Goal: Information Seeking & Learning: Compare options

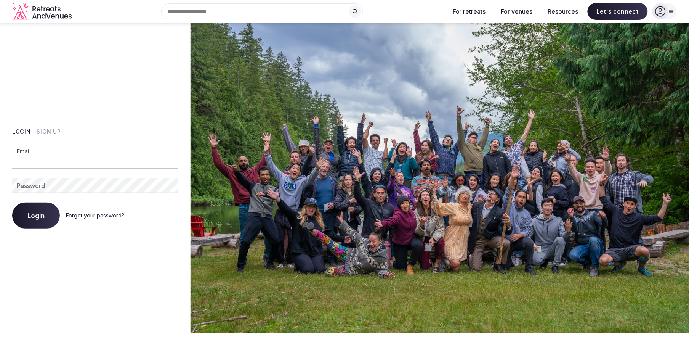
click at [45, 154] on input "Email" at bounding box center [95, 161] width 166 height 15
click at [164, 333] on com-1password-button at bounding box center [344, 333] width 689 height 0
click at [173, 333] on com-1password-button at bounding box center [344, 333] width 689 height 0
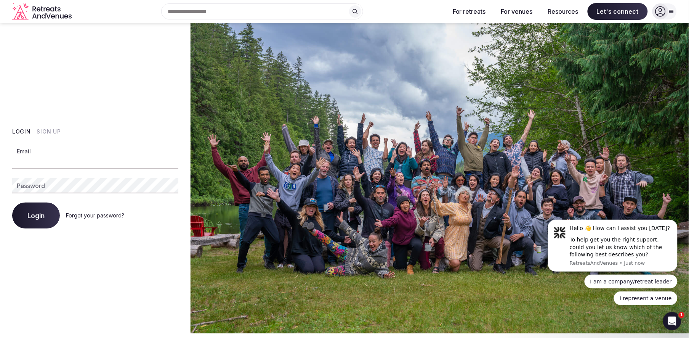
type input "**********"
click at [42, 213] on div "Login Forgot your password?" at bounding box center [95, 215] width 166 height 26
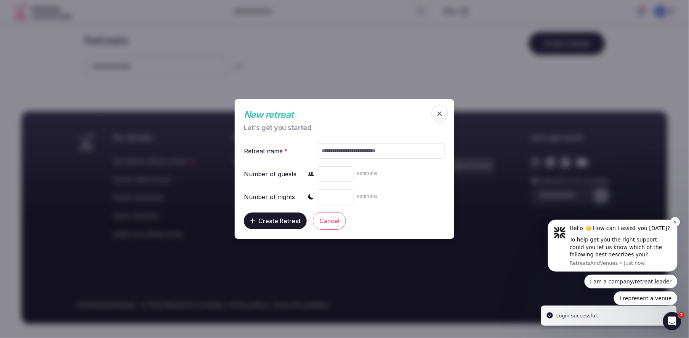
click at [675, 221] on icon "Dismiss notification" at bounding box center [675, 222] width 4 height 4
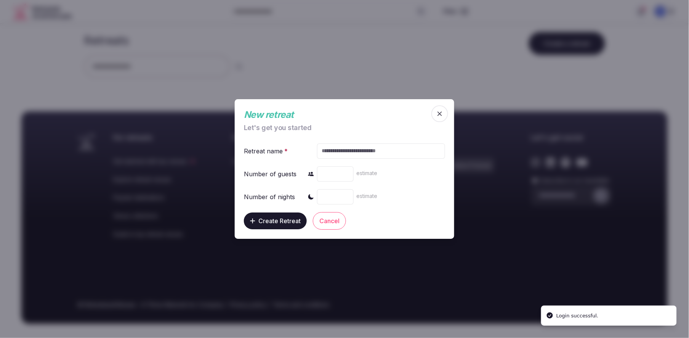
click at [445, 114] on span "button" at bounding box center [439, 113] width 17 height 17
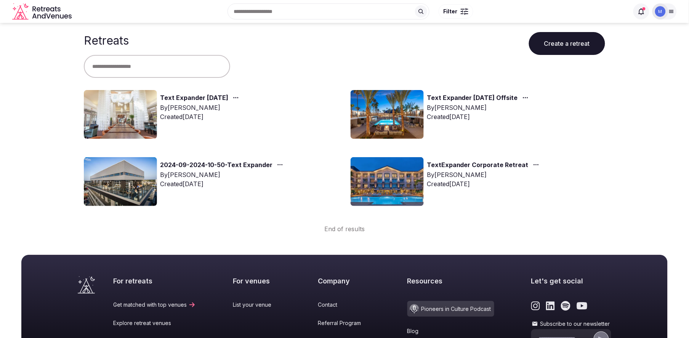
click at [172, 99] on link "Text Expander [DATE]" at bounding box center [194, 98] width 68 height 10
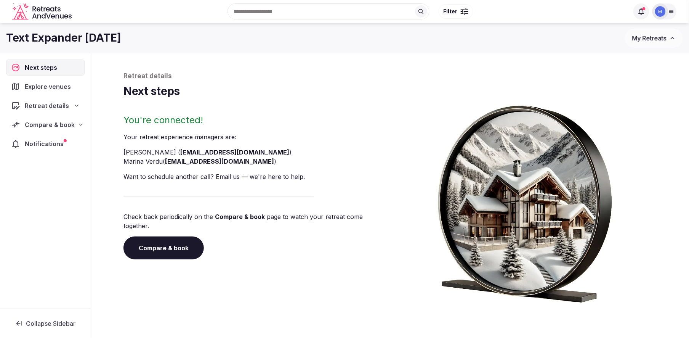
click at [73, 124] on span "Compare & book" at bounding box center [50, 124] width 50 height 9
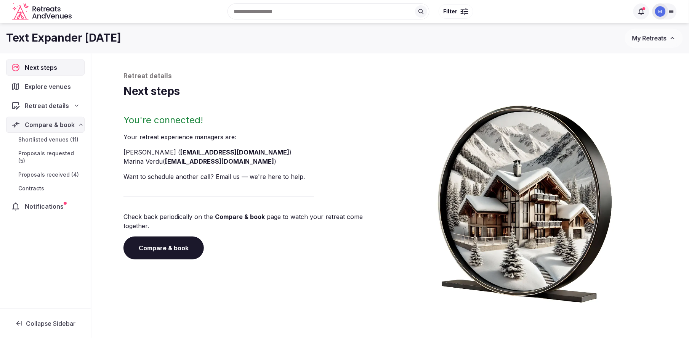
click at [55, 171] on span "Proposals received (4)" at bounding box center [48, 175] width 61 height 8
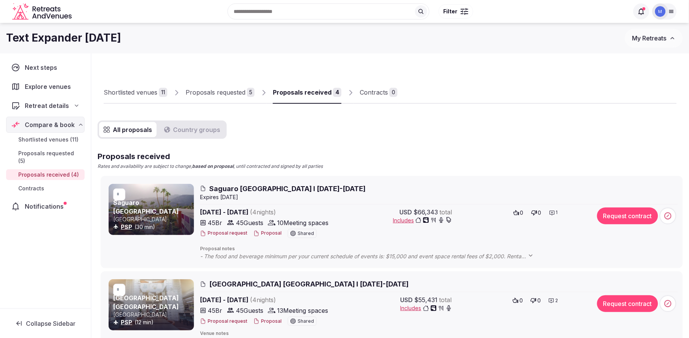
click at [47, 156] on span "Proposals requested (5)" at bounding box center [49, 156] width 63 height 15
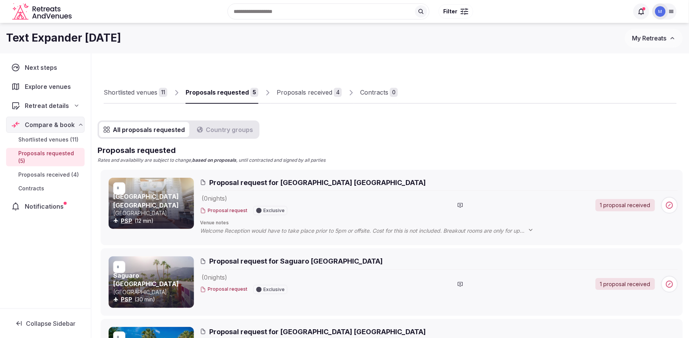
click at [40, 171] on link "Proposals received (4)" at bounding box center [45, 174] width 79 height 11
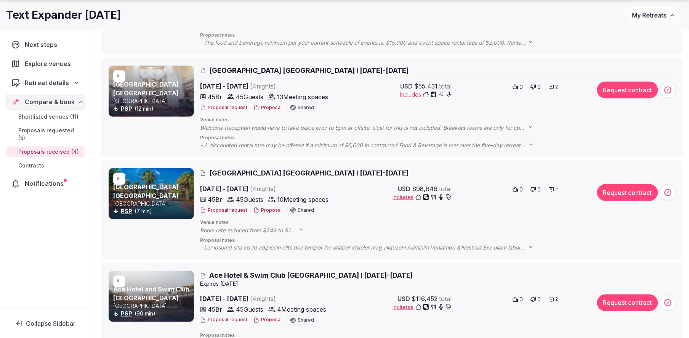
scroll to position [214, 0]
click at [300, 229] on icon at bounding box center [301, 229] width 3 height 2
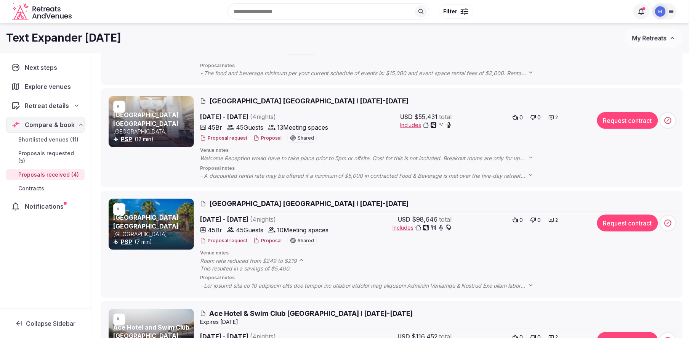
scroll to position [176, 0]
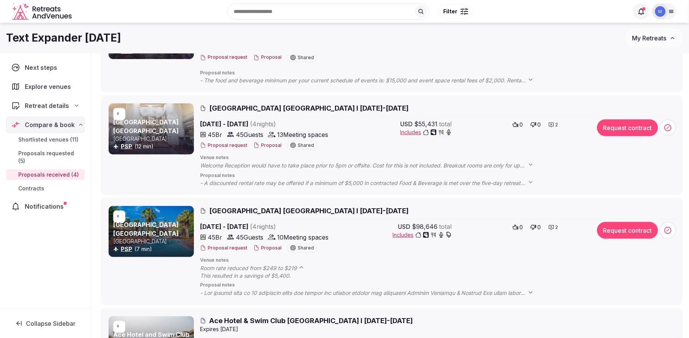
click at [516, 165] on span "Welcome Reception would have to take place prior to 5pm or offsite. Cost for th…" at bounding box center [370, 166] width 341 height 8
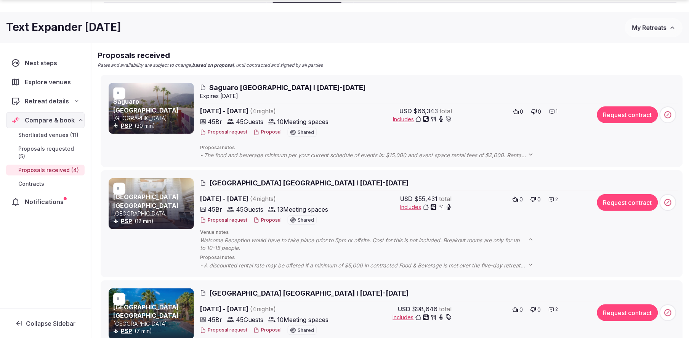
scroll to position [101, 0]
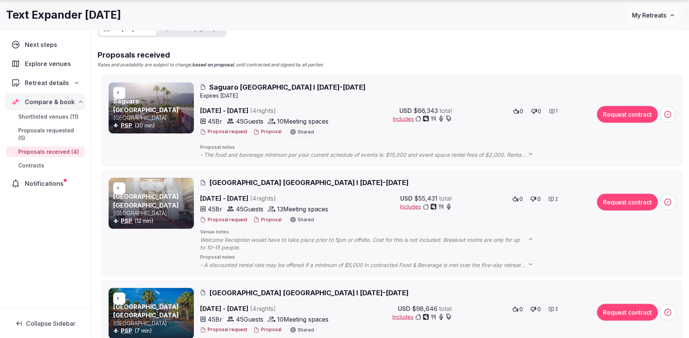
click at [334, 155] on span "- The food and beverage minimum per your current schedule of events is: $15,000…" at bounding box center [370, 155] width 341 height 8
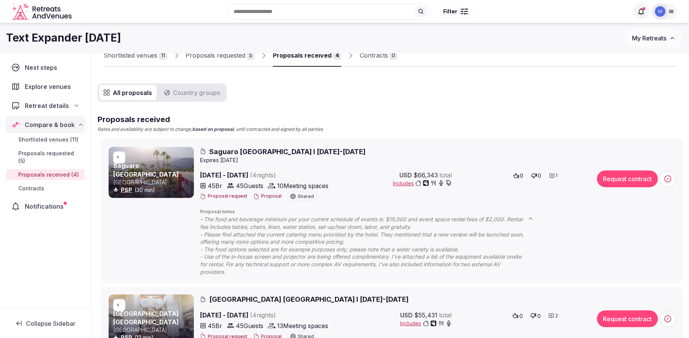
scroll to position [31, 0]
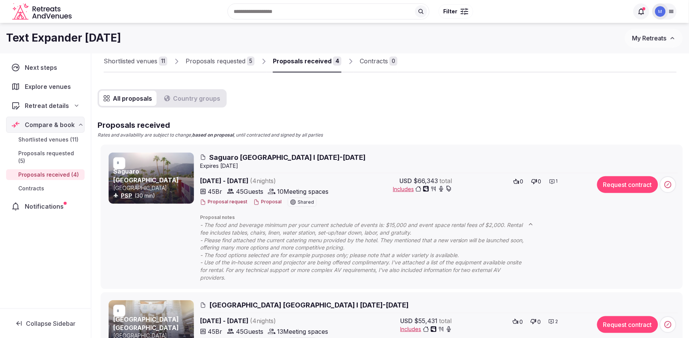
click at [257, 203] on button "Proposal" at bounding box center [267, 202] width 28 height 6
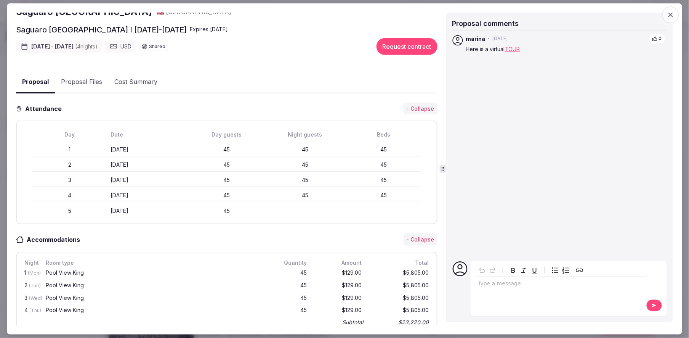
scroll to position [0, 0]
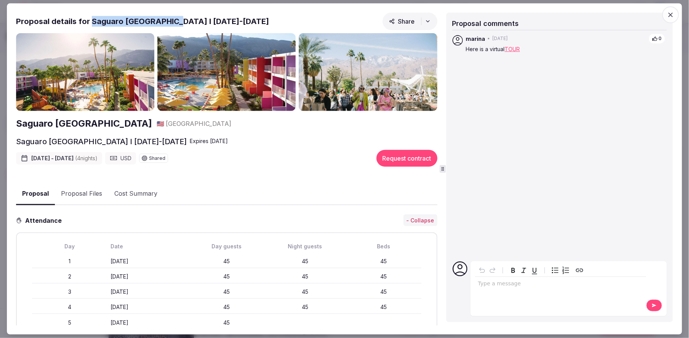
drag, startPoint x: 90, startPoint y: 23, endPoint x: 171, endPoint y: 24, distance: 80.4
click at [171, 24] on h2 "Proposal details for Saguaro [GEOGRAPHIC_DATA] I [DATE]-[DATE]" at bounding box center [142, 21] width 253 height 11
copy h2 "Saguaro [GEOGRAPHIC_DATA]"
click at [93, 192] on button "Proposal Files" at bounding box center [81, 194] width 53 height 22
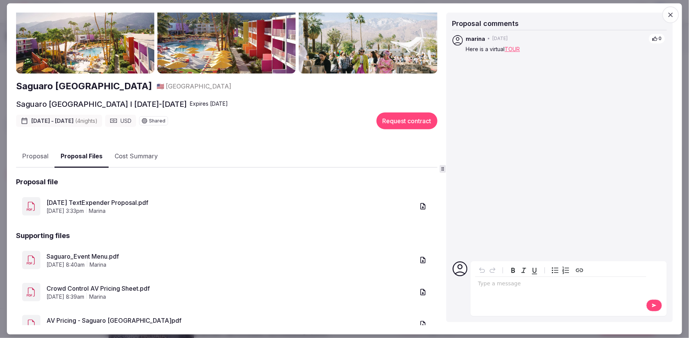
scroll to position [48, 0]
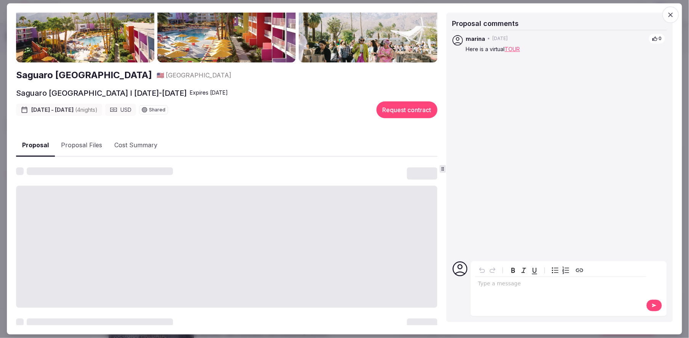
drag, startPoint x: 24, startPoint y: 146, endPoint x: 152, endPoint y: 199, distance: 137.9
click at [24, 147] on button "Proposal" at bounding box center [35, 145] width 39 height 22
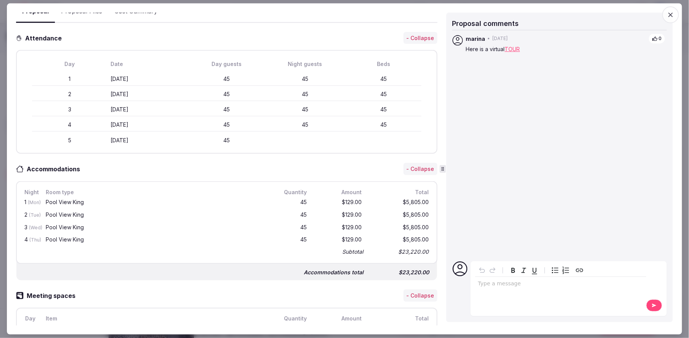
scroll to position [178, 0]
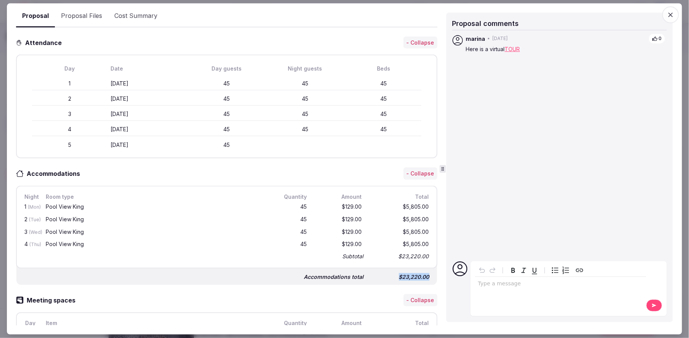
drag, startPoint x: 401, startPoint y: 274, endPoint x: 431, endPoint y: 274, distance: 30.1
click at [431, 274] on div "Accommodations total $23,220.00" at bounding box center [226, 273] width 421 height 23
copy div "$23,220.00"
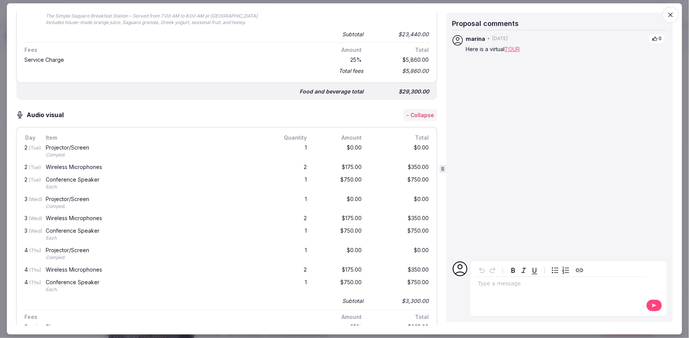
scroll to position [1253, 0]
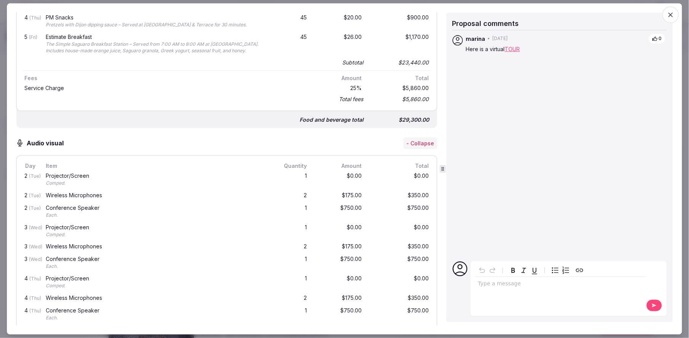
drag, startPoint x: 667, startPoint y: 16, endPoint x: 653, endPoint y: 21, distance: 15.3
click at [667, 16] on icon "button" at bounding box center [671, 15] width 8 height 8
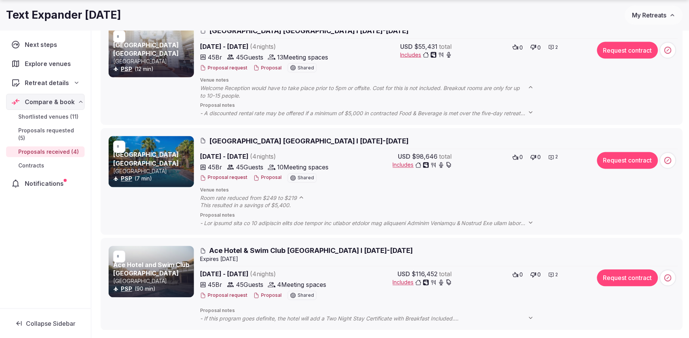
scroll to position [303, 0]
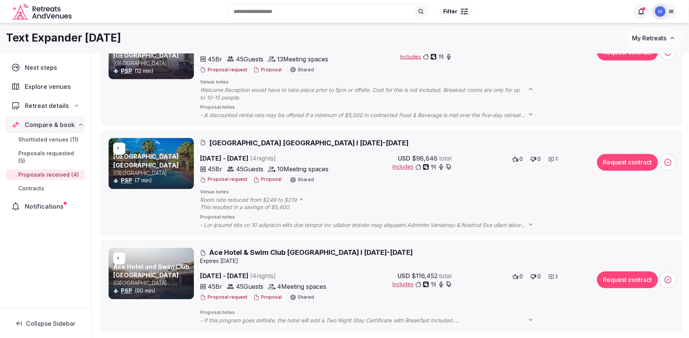
click at [266, 181] on button "Proposal" at bounding box center [267, 179] width 28 height 6
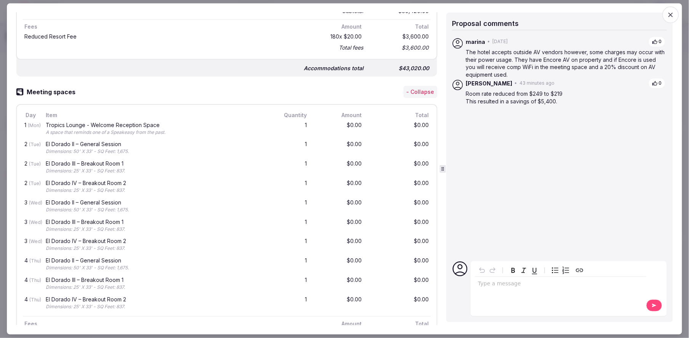
scroll to position [0, 0]
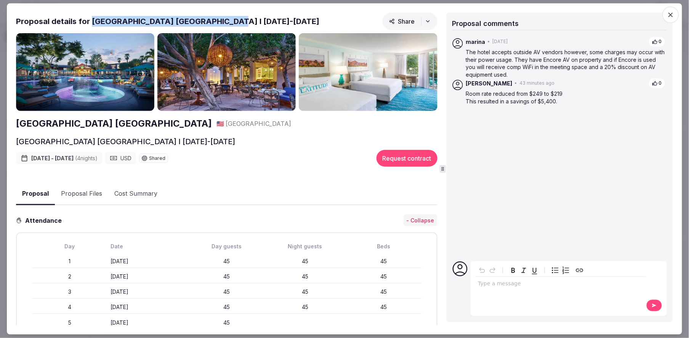
drag, startPoint x: 90, startPoint y: 22, endPoint x: 215, endPoint y: 22, distance: 125.0
click at [215, 22] on h2 "Proposal details for [GEOGRAPHIC_DATA] [GEOGRAPHIC_DATA] I [DATE]-[DATE]" at bounding box center [167, 21] width 303 height 11
copy h2 "[GEOGRAPHIC_DATA] [GEOGRAPHIC_DATA]"
click at [673, 12] on icon "button" at bounding box center [671, 15] width 8 height 8
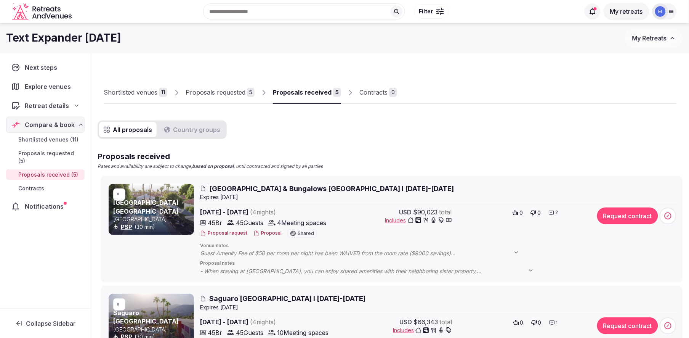
click at [238, 188] on span "Avalon Hotel & Bungalows Palm Springs I 9-13 Feb 2026" at bounding box center [331, 189] width 245 height 10
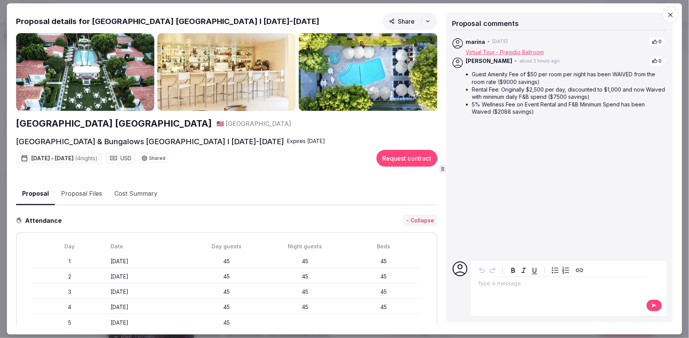
drag, startPoint x: 194, startPoint y: 125, endPoint x: 38, endPoint y: 122, distance: 155.5
click at [15, 123] on div "Proposal Proposal Proposal details for Avalon Hotel & Bungalows Palm Springs I …" at bounding box center [344, 168] width 675 height 331
click at [38, 122] on h2 "[GEOGRAPHIC_DATA] [GEOGRAPHIC_DATA]" at bounding box center [114, 123] width 196 height 13
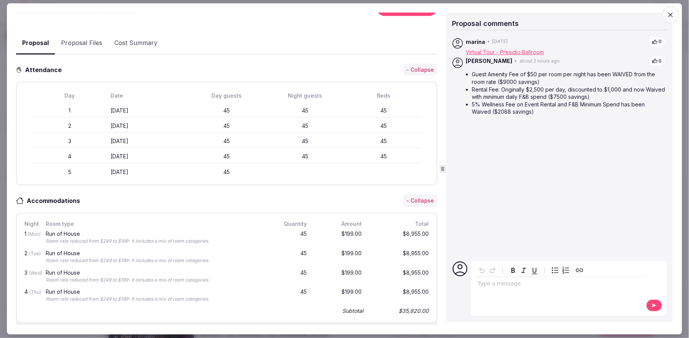
scroll to position [208, 0]
